Goal: Transaction & Acquisition: Subscribe to service/newsletter

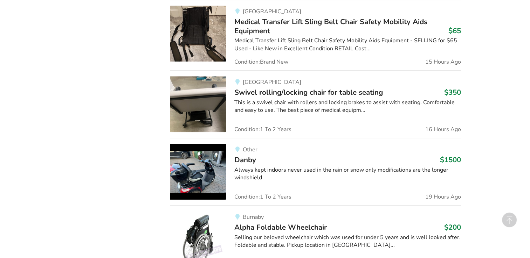
scroll to position [560, 0]
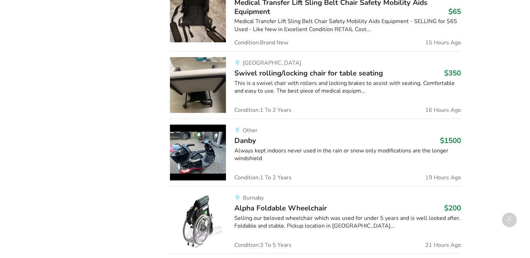
click at [205, 152] on img at bounding box center [198, 153] width 56 height 56
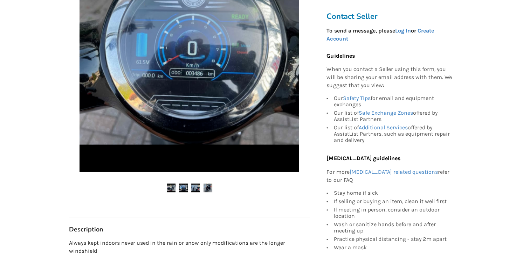
scroll to position [173, 0]
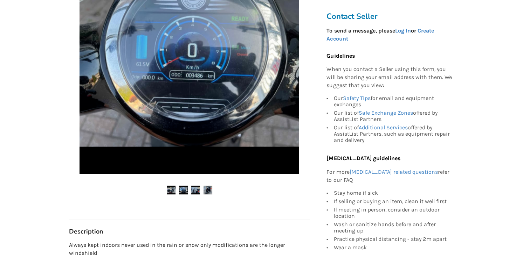
click at [195, 188] on img at bounding box center [195, 190] width 9 height 9
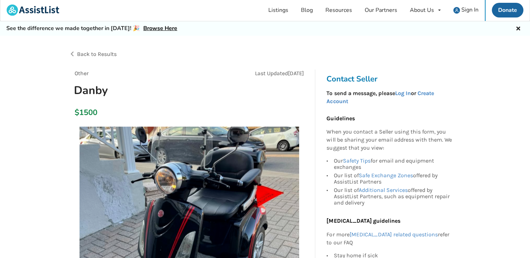
scroll to position [0, 0]
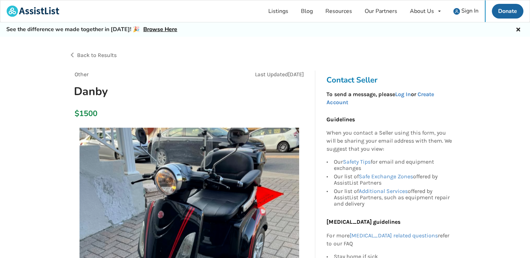
click at [81, 53] on span "Back to Results" at bounding box center [97, 55] width 40 height 7
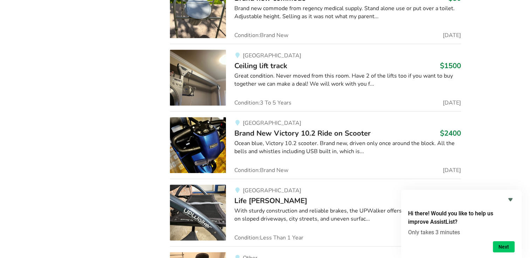
scroll to position [3154, 0]
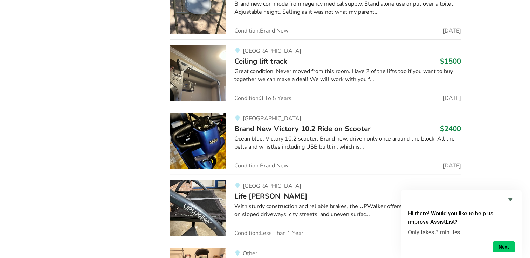
click at [213, 128] on img at bounding box center [198, 141] width 56 height 56
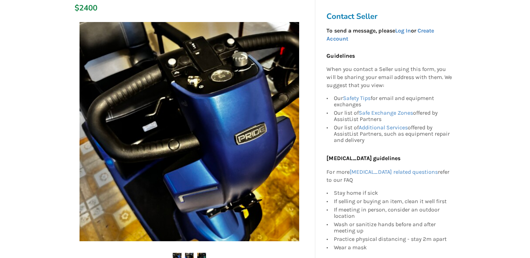
scroll to position [140, 0]
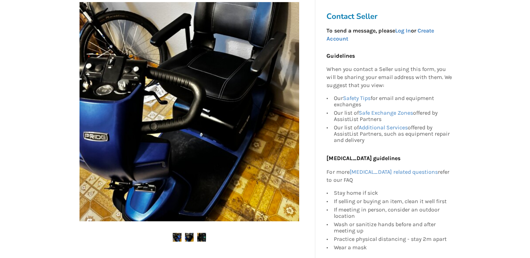
click at [201, 239] on img at bounding box center [201, 237] width 9 height 9
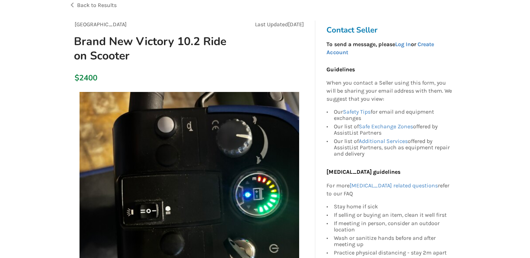
scroll to position [35, 0]
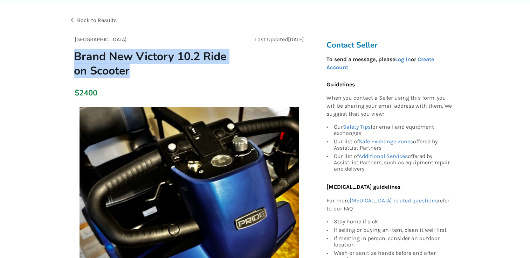
drag, startPoint x: 74, startPoint y: 54, endPoint x: 232, endPoint y: 70, distance: 158.4
click at [232, 70] on h1 "Brand New Victory 10.2 Ride on Scooter" at bounding box center [151, 63] width 166 height 29
drag, startPoint x: 232, startPoint y: 70, endPoint x: 211, endPoint y: 59, distance: 23.2
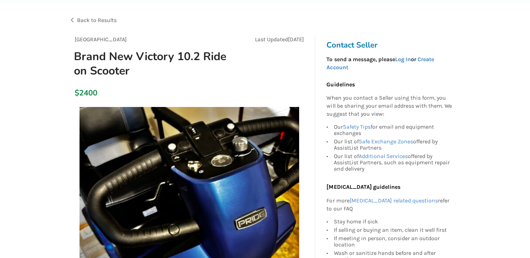
click at [73, 18] on div "Back to Results" at bounding box center [167, 21] width 196 height 20
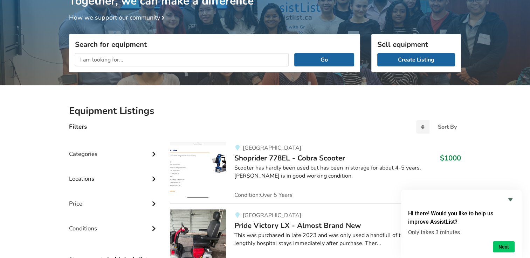
scroll to position [140, 0]
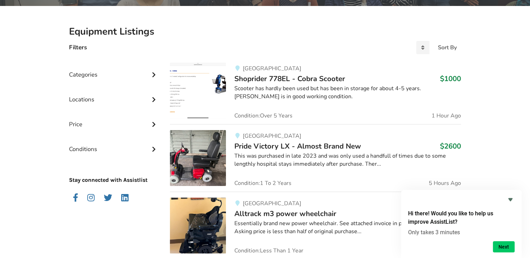
click at [154, 74] on icon at bounding box center [153, 74] width 7 height 6
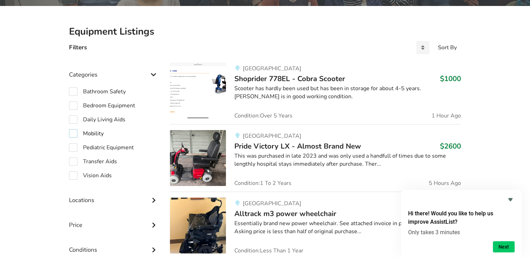
click at [73, 134] on label "Mobility" at bounding box center [86, 134] width 35 height 8
checkbox input "true"
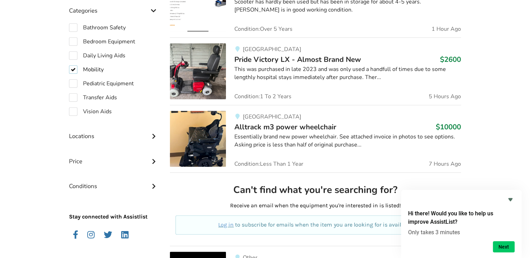
scroll to position [245, 0]
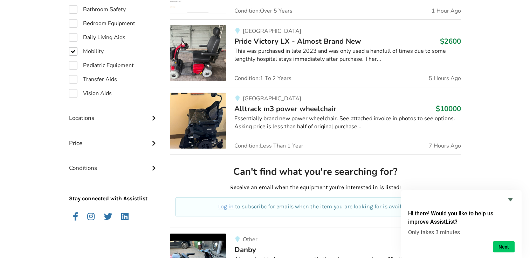
click at [111, 116] on div "Locations" at bounding box center [114, 113] width 90 height 25
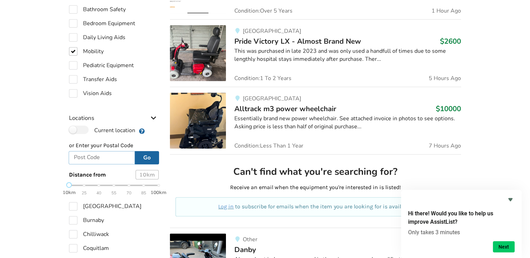
click at [85, 158] on input "text" at bounding box center [102, 157] width 66 height 13
click at [85, 131] on label "Current location" at bounding box center [102, 130] width 66 height 9
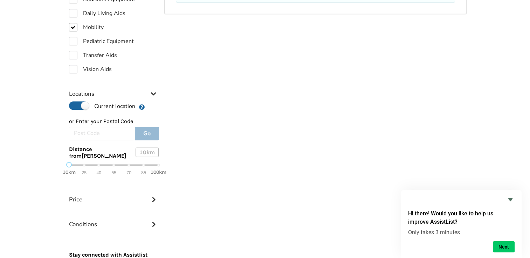
scroll to position [330, 0]
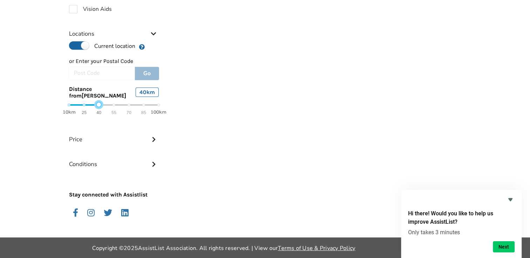
drag, startPoint x: 70, startPoint y: 104, endPoint x: 101, endPoint y: 106, distance: 30.9
click at [101, 106] on div "10km 25 40 55 70 85 100km" at bounding box center [114, 109] width 90 height 12
click at [111, 164] on div "Conditions" at bounding box center [114, 159] width 90 height 25
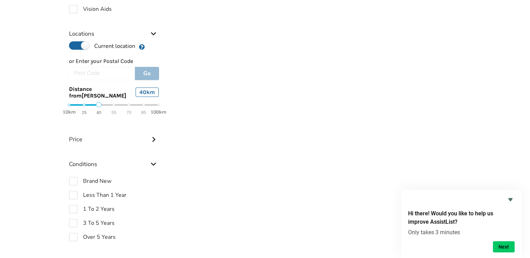
click at [97, 137] on div "Price" at bounding box center [114, 134] width 90 height 25
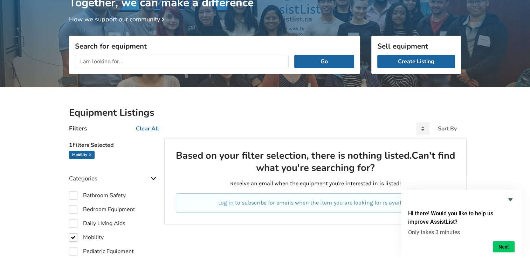
scroll to position [0, 0]
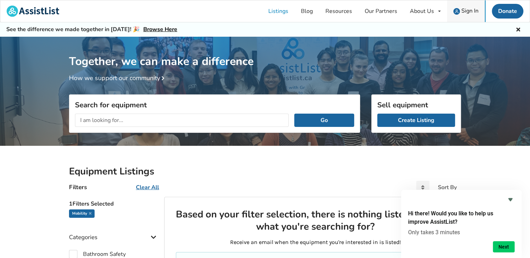
click at [471, 9] on span "Sign In" at bounding box center [469, 11] width 17 height 8
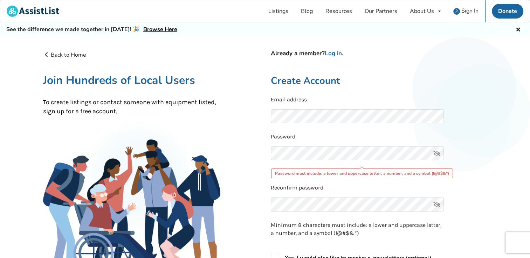
click at [434, 152] on icon at bounding box center [437, 154] width 14 height 14
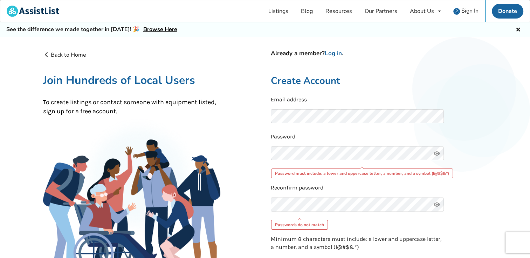
click at [255, 145] on div "Back to Home Already a member? Log in . Join Hundreds of Local Users To create …" at bounding box center [151, 235] width 228 height 369
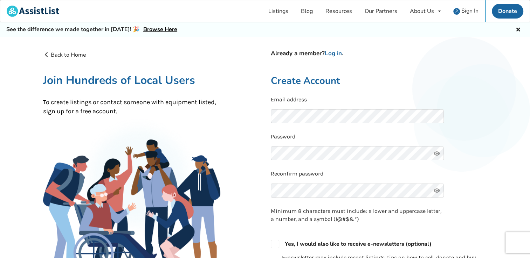
click at [479, 202] on form "Email address Password Reconfirm password Minimum 8 characters must include: a …" at bounding box center [379, 210] width 216 height 228
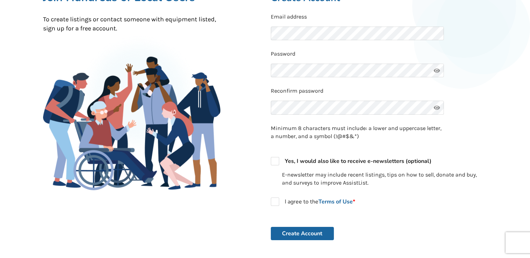
scroll to position [105, 0]
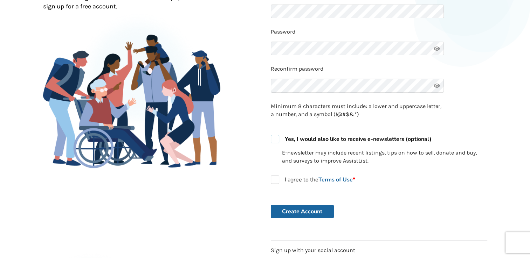
click at [276, 139] on label "Yes, I would also like to receive e-newsletters (optional)" at bounding box center [351, 139] width 161 height 8
checkbox input "true"
drag, startPoint x: 272, startPoint y: 179, endPoint x: 290, endPoint y: 200, distance: 27.3
click at [274, 180] on label "I agree to the Terms of Use *" at bounding box center [313, 180] width 84 height 8
checkbox input "true"
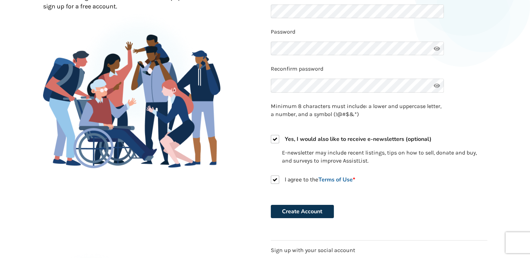
click at [308, 212] on button "Create Account" at bounding box center [302, 211] width 63 height 13
click at [307, 209] on button "Create Account" at bounding box center [302, 211] width 63 height 13
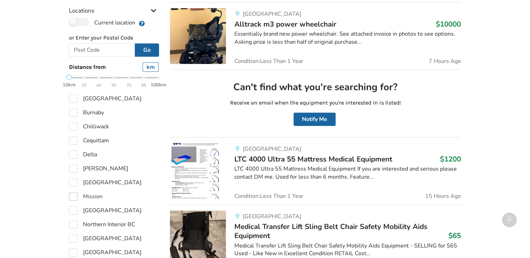
scroll to position [315, 0]
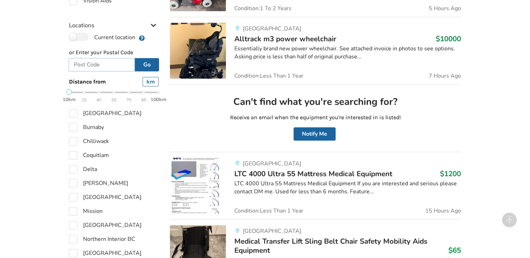
click at [77, 68] on input "text" at bounding box center [102, 64] width 66 height 13
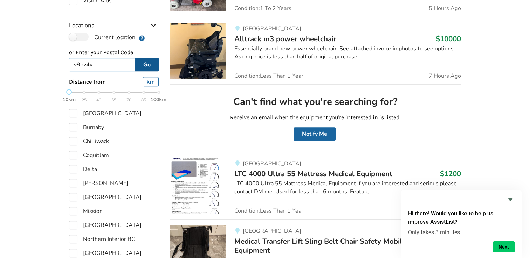
type input "v9bv4v"
click at [150, 64] on button "Go" at bounding box center [147, 64] width 24 height 13
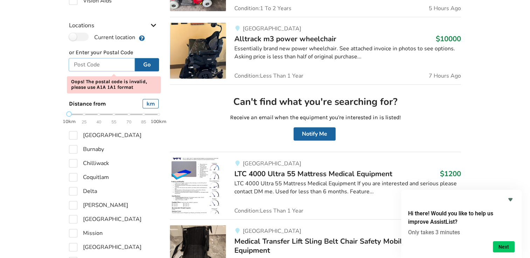
click at [75, 65] on input "text" at bounding box center [102, 64] width 66 height 13
type input "V9B 4V4"
click at [139, 60] on button "Go" at bounding box center [147, 64] width 24 height 13
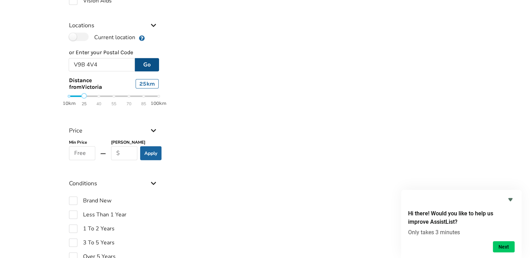
click at [84, 97] on div "10km 25 40 55 70 85 100km" at bounding box center [114, 100] width 90 height 12
click at [99, 95] on div "10km 25 40 55 70 85 100km" at bounding box center [114, 100] width 90 height 12
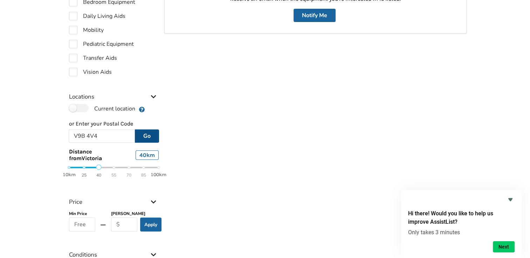
scroll to position [232, 0]
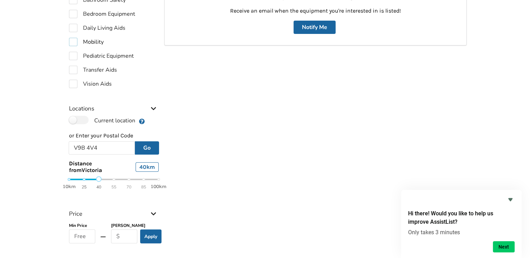
click at [73, 40] on label "Mobility" at bounding box center [86, 42] width 35 height 8
checkbox input "true"
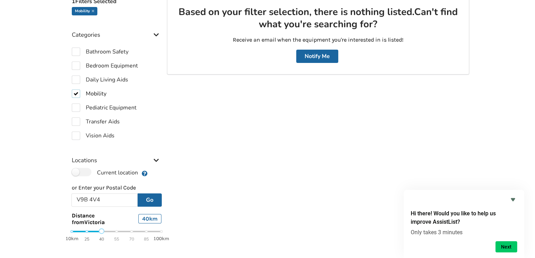
scroll to position [150, 0]
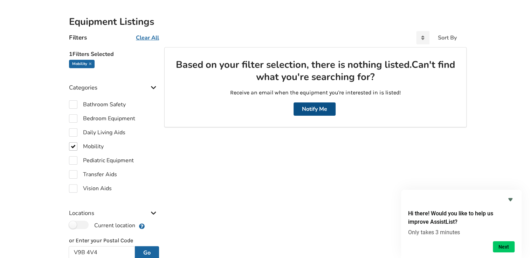
click at [318, 107] on button "Notify Me" at bounding box center [314, 109] width 42 height 13
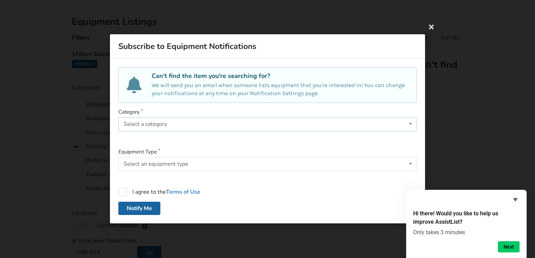
click at [172, 127] on div "Select a category Bathroom Safety Bedroom Equipment Daily Living Aids Mobility …" at bounding box center [267, 125] width 298 height 14
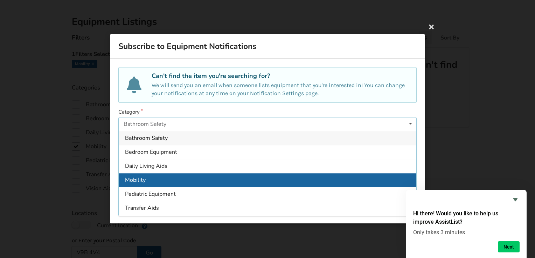
click at [141, 180] on span "Mobility" at bounding box center [135, 181] width 21 height 8
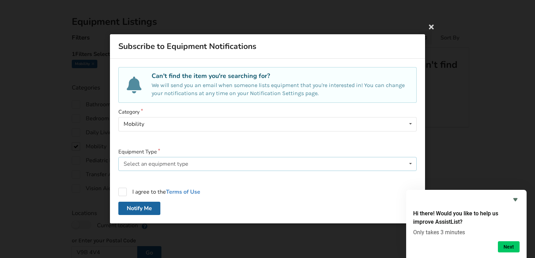
click at [185, 165] on div "Select an equipment type" at bounding box center [156, 164] width 65 height 6
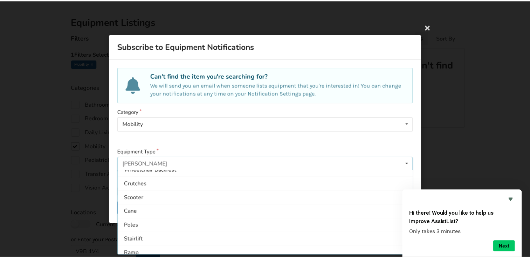
scroll to position [54, 0]
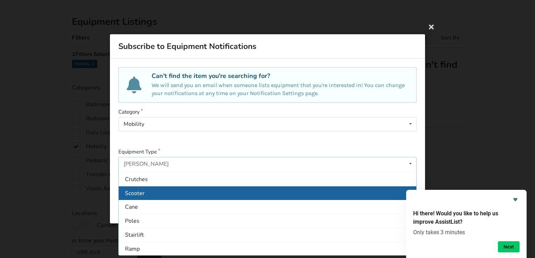
click at [136, 195] on span "Scooter" at bounding box center [135, 194] width 20 height 8
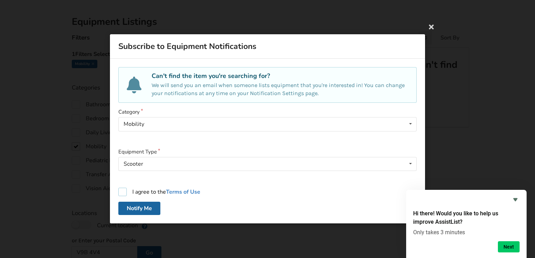
click at [123, 192] on label "I agree to the Terms of Use" at bounding box center [159, 192] width 82 height 8
checkbox input "true"
click at [143, 209] on button "Notify Me" at bounding box center [139, 208] width 42 height 13
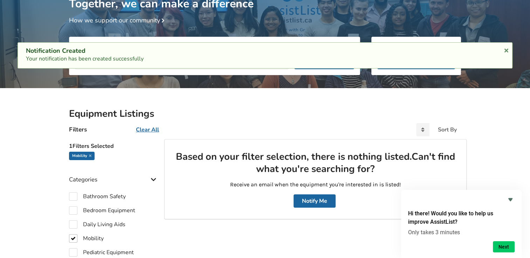
scroll to position [0, 0]
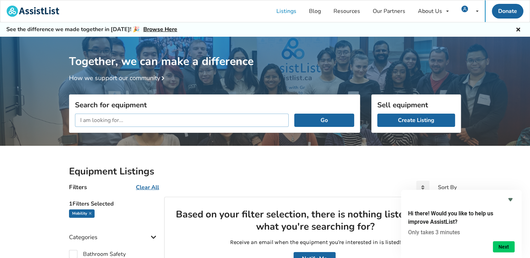
click at [247, 115] on input "text" at bounding box center [182, 120] width 214 height 13
type input "[MEDICAL_DATA]"
click at [324, 123] on button "Go" at bounding box center [324, 120] width 60 height 13
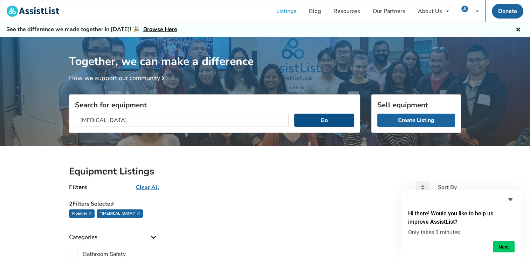
click at [313, 118] on button "Go" at bounding box center [324, 120] width 60 height 13
